Goal: Find specific page/section: Find specific page/section

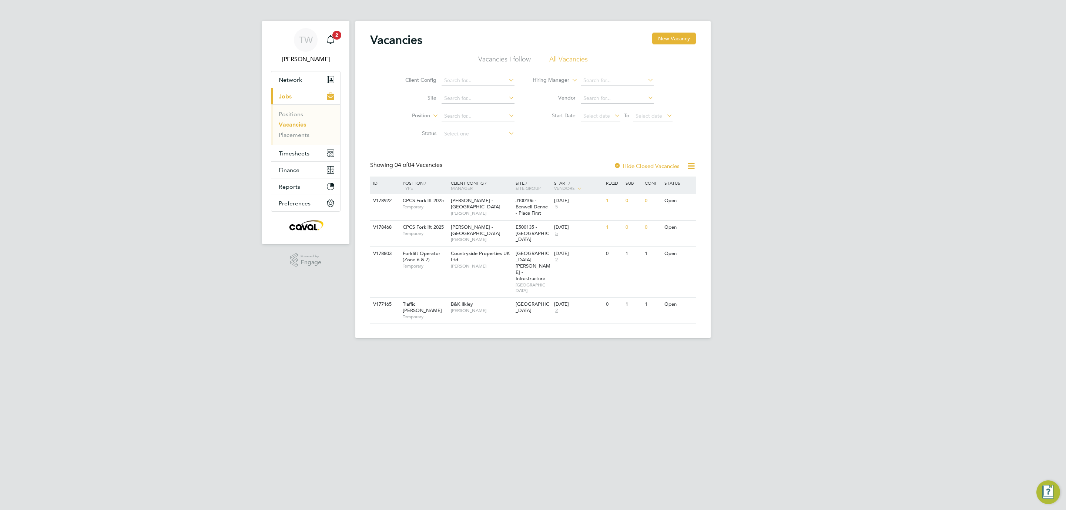
click at [297, 121] on link "Vacancies" at bounding box center [292, 124] width 27 height 7
click at [854, 212] on div "TW [PERSON_NAME] Notifications 2 Applications: Network Team Members Businesses …" at bounding box center [533, 175] width 1066 height 350
click at [290, 137] on link "Placements" at bounding box center [294, 134] width 31 height 7
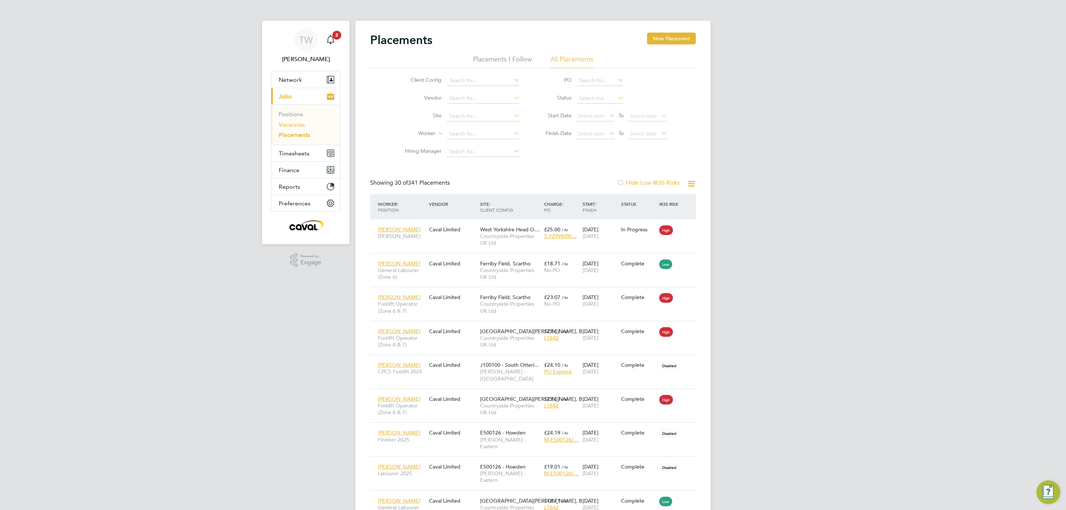
click at [296, 127] on link "Vacancies" at bounding box center [292, 124] width 26 height 7
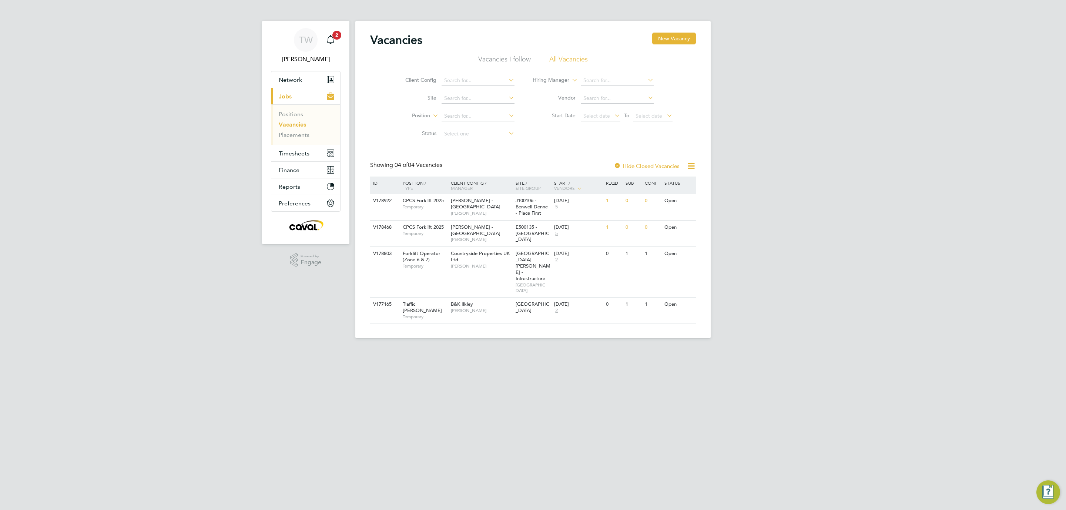
click at [521, 165] on icon at bounding box center [690, 165] width 9 height 9
click at [521, 173] on div "TW [PERSON_NAME] Notifications 2 Applications: Network Team Members Businesses …" at bounding box center [533, 175] width 1066 height 350
